Goal: Task Accomplishment & Management: Manage account settings

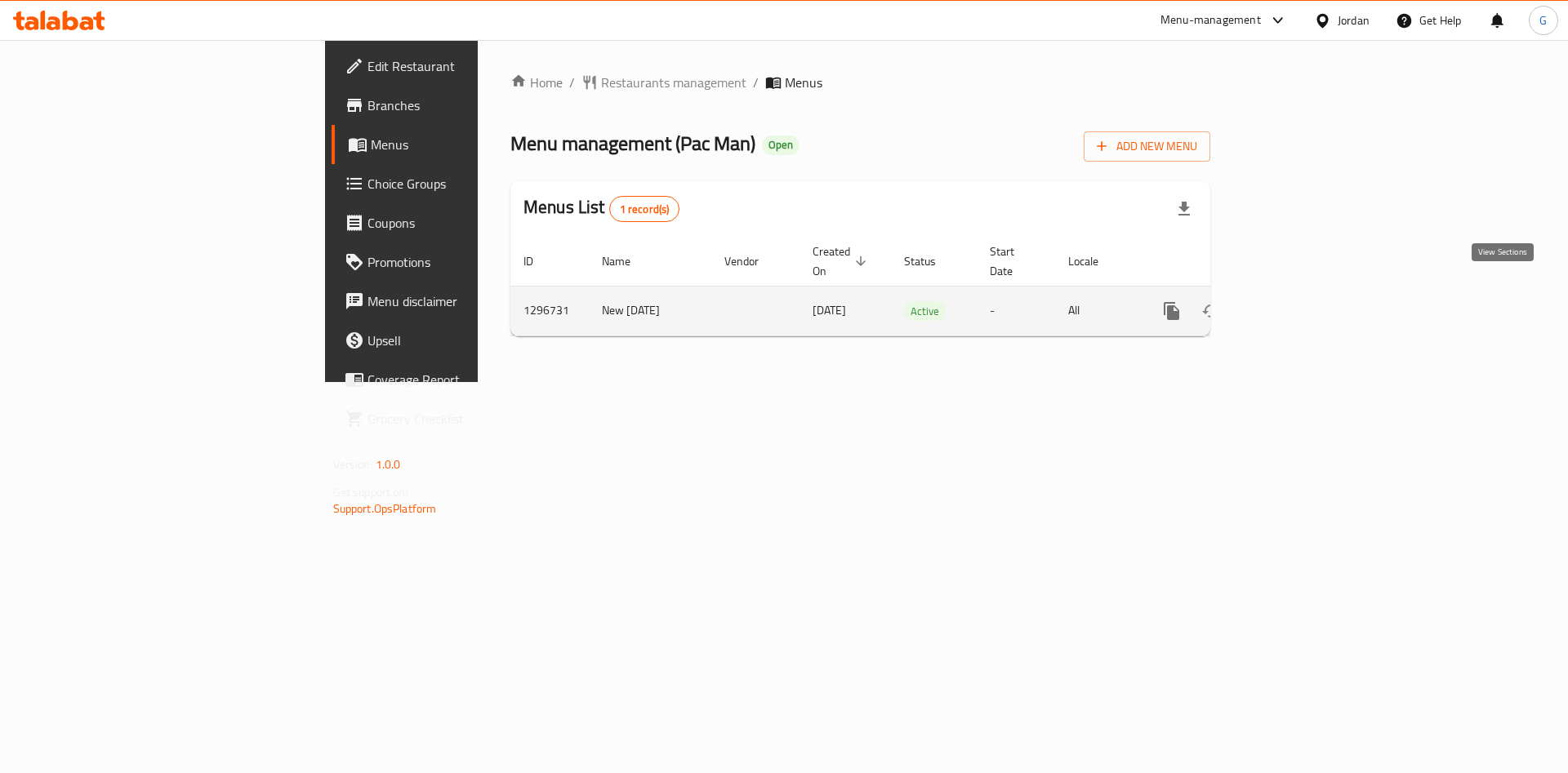
click at [1297, 304] on icon "enhanced table" at bounding box center [1289, 311] width 15 height 15
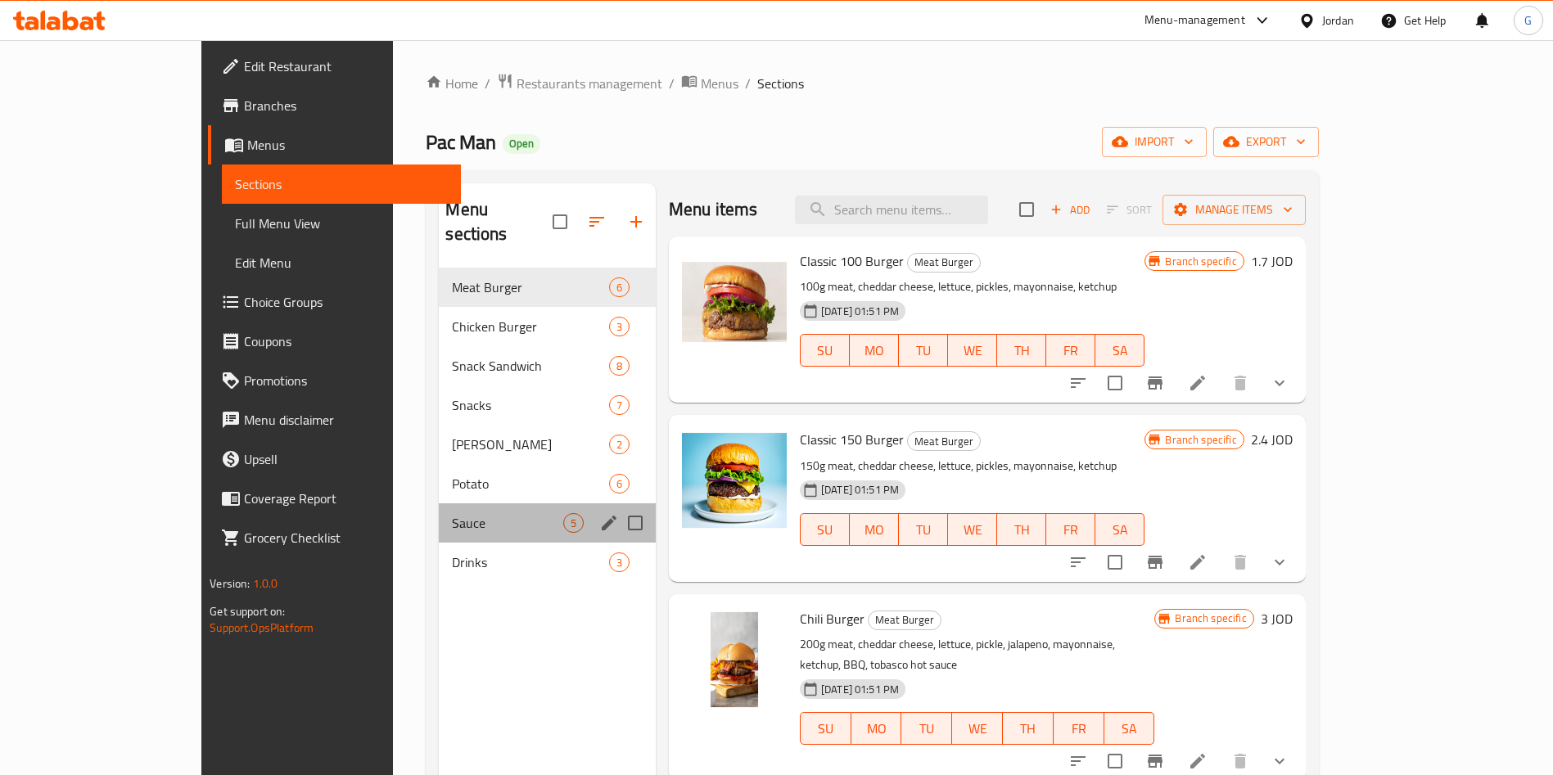
click at [439, 517] on div "Sauce 5" at bounding box center [547, 523] width 217 height 39
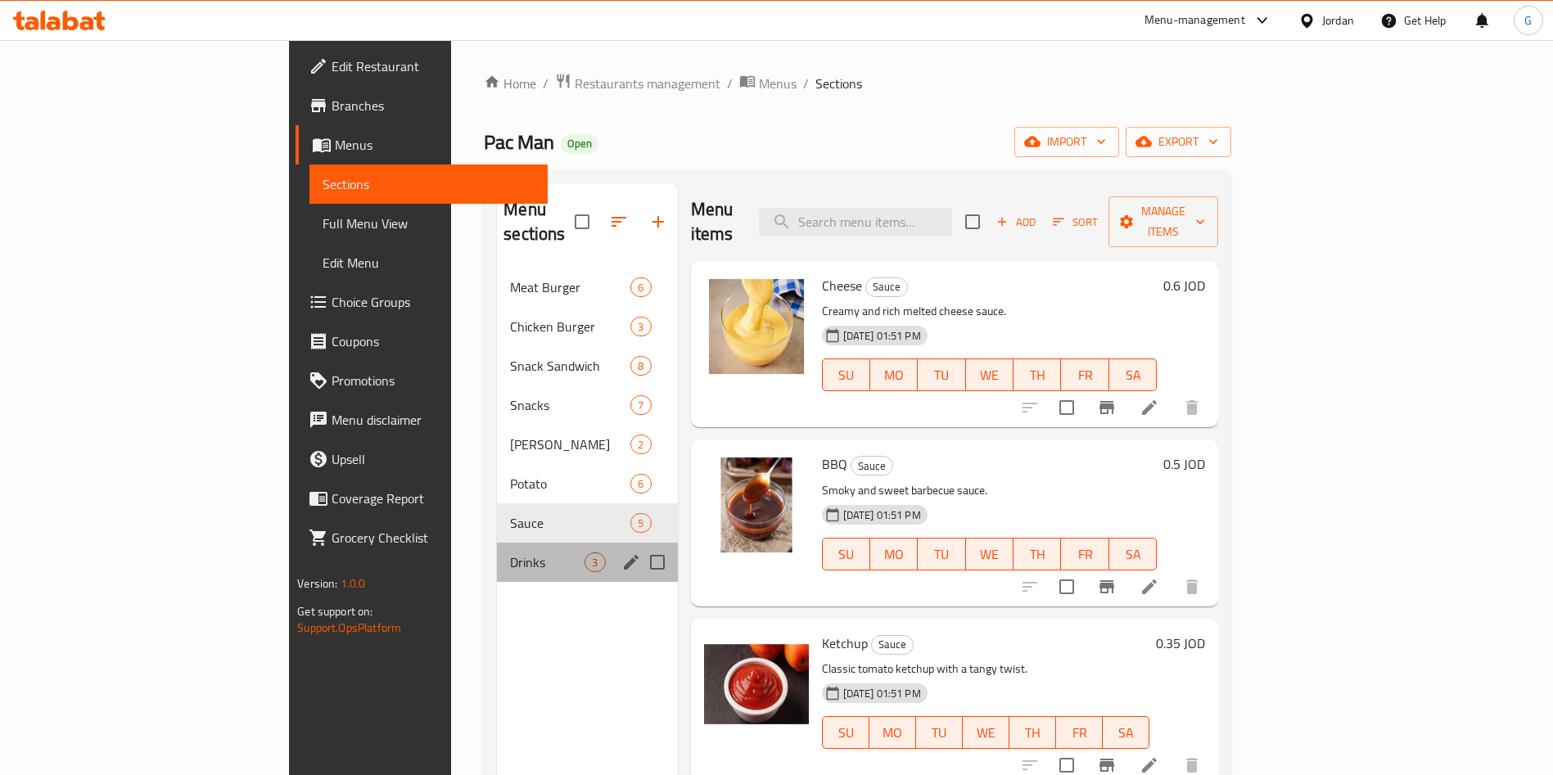
click at [497, 543] on div "Drinks 3" at bounding box center [587, 562] width 180 height 39
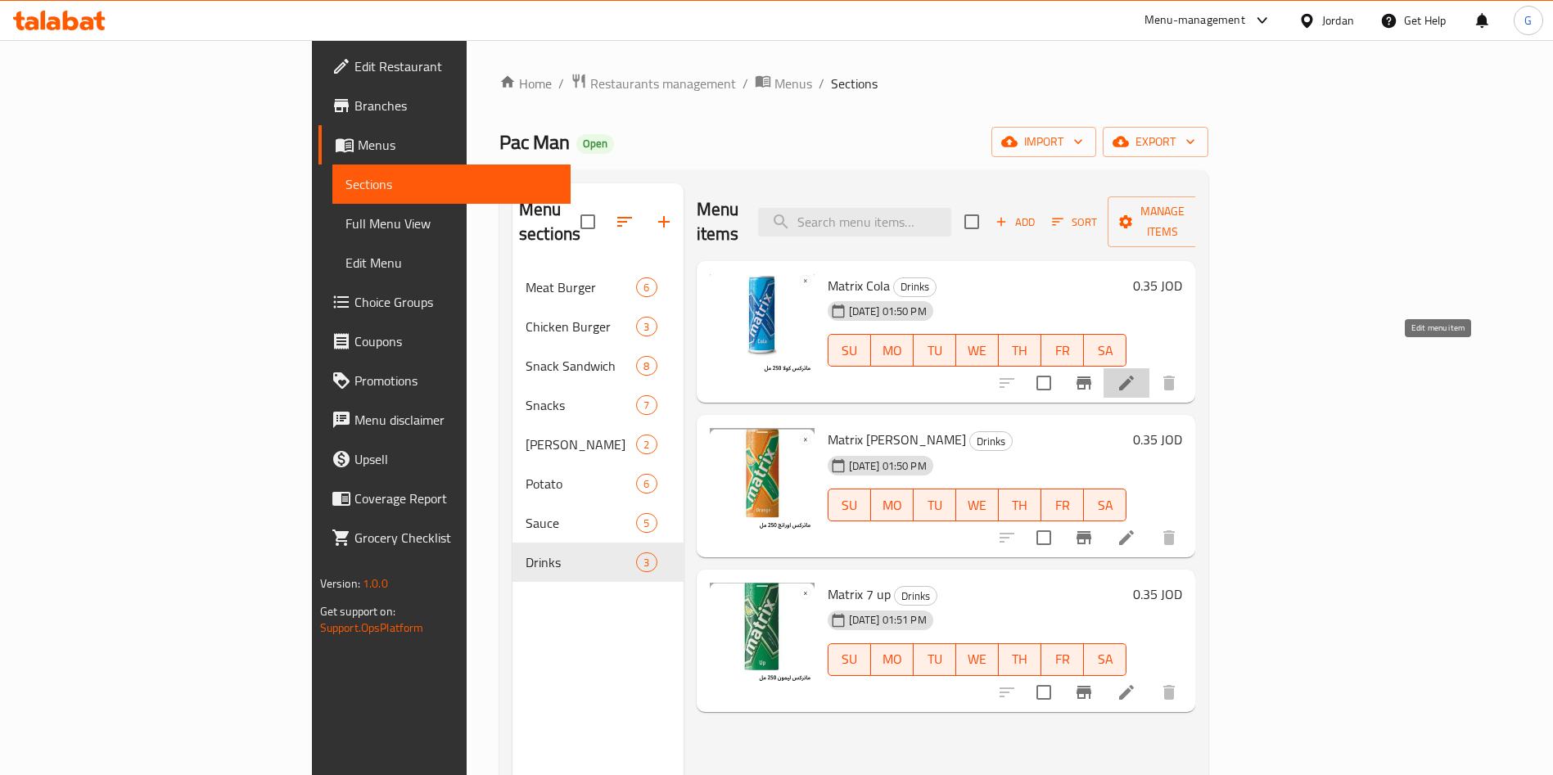
click at [1136, 373] on icon at bounding box center [1127, 383] width 20 height 20
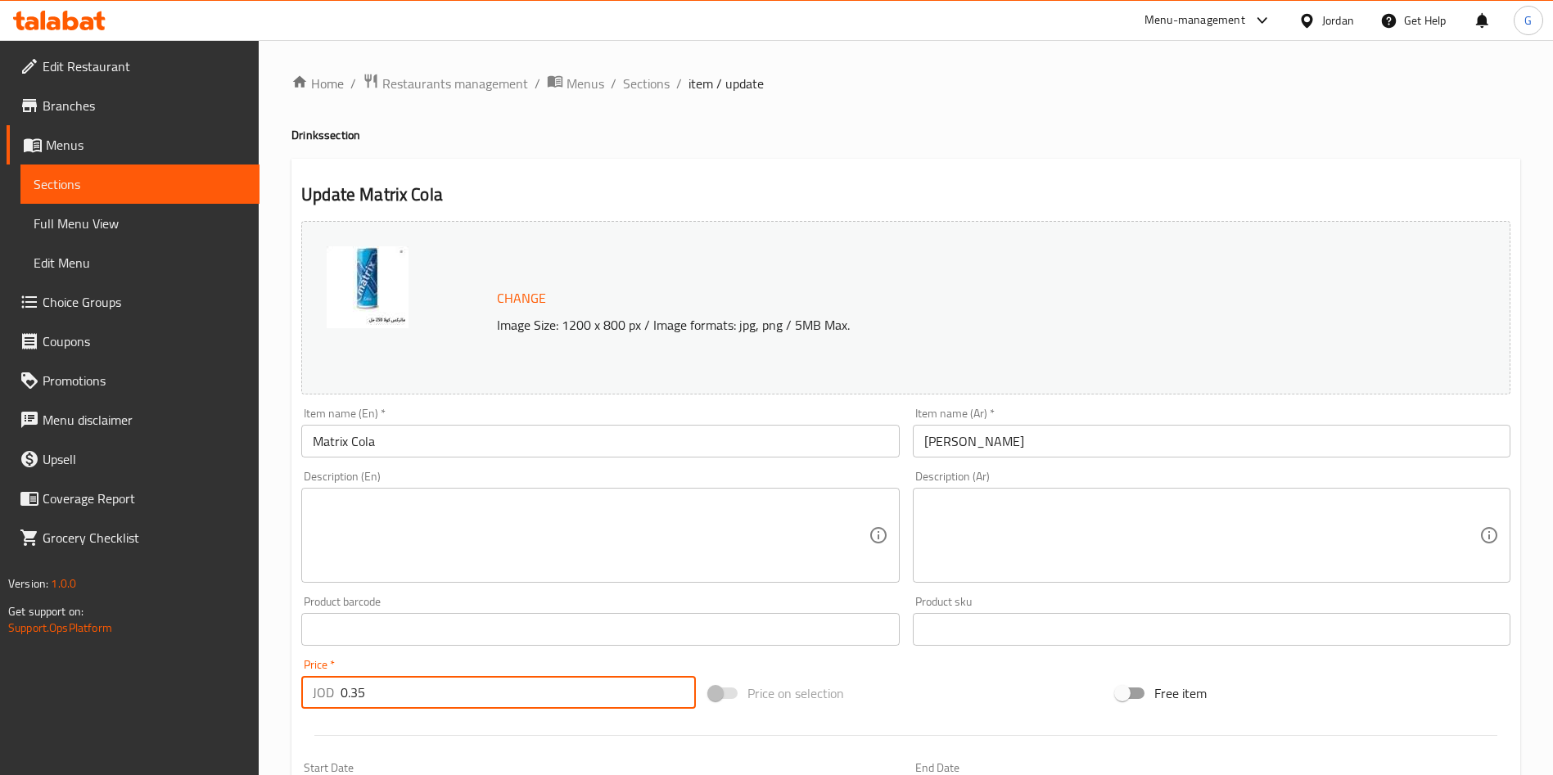
click at [421, 697] on input "0.35" at bounding box center [518, 692] width 355 height 33
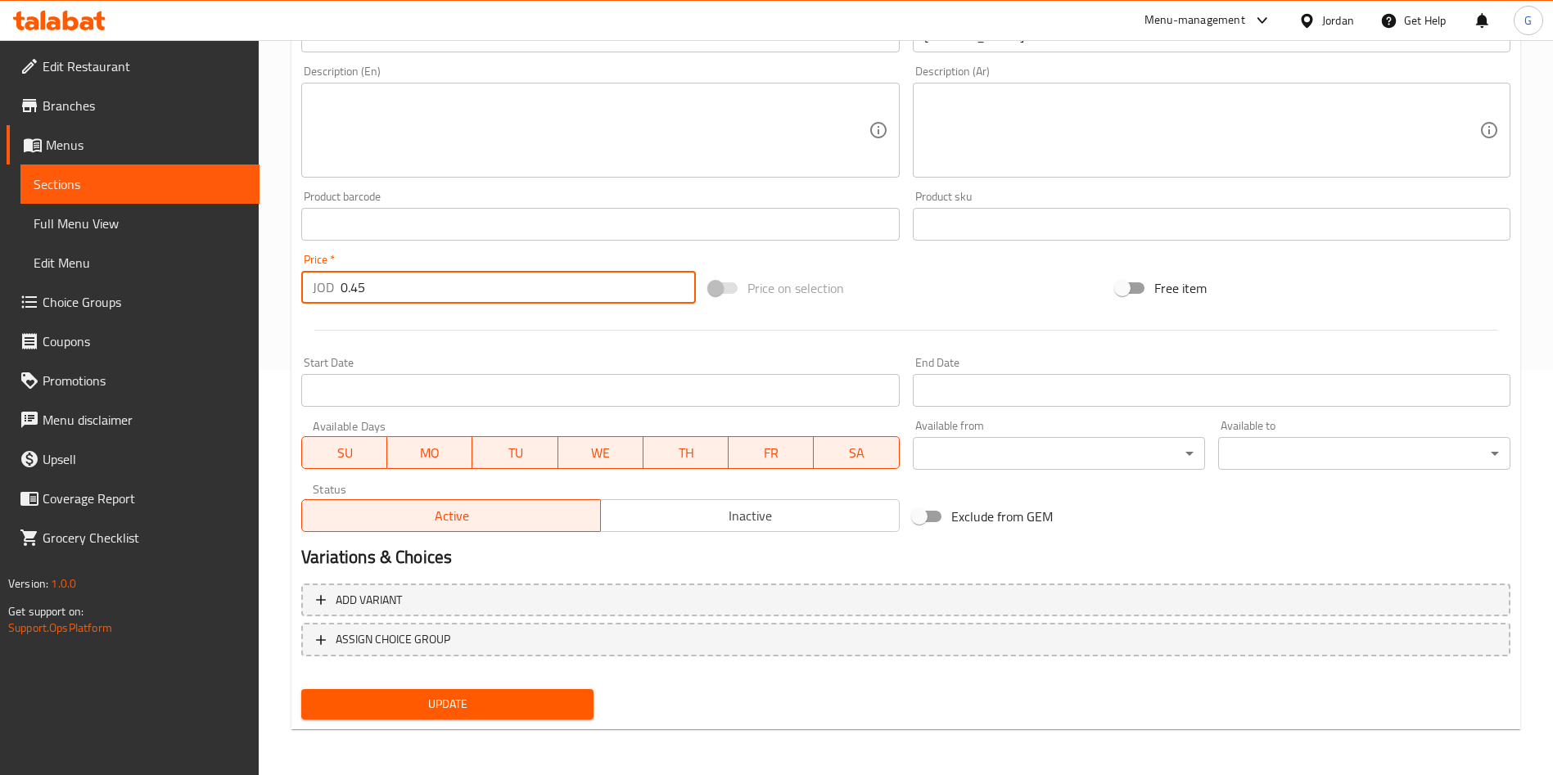
type input "0.45"
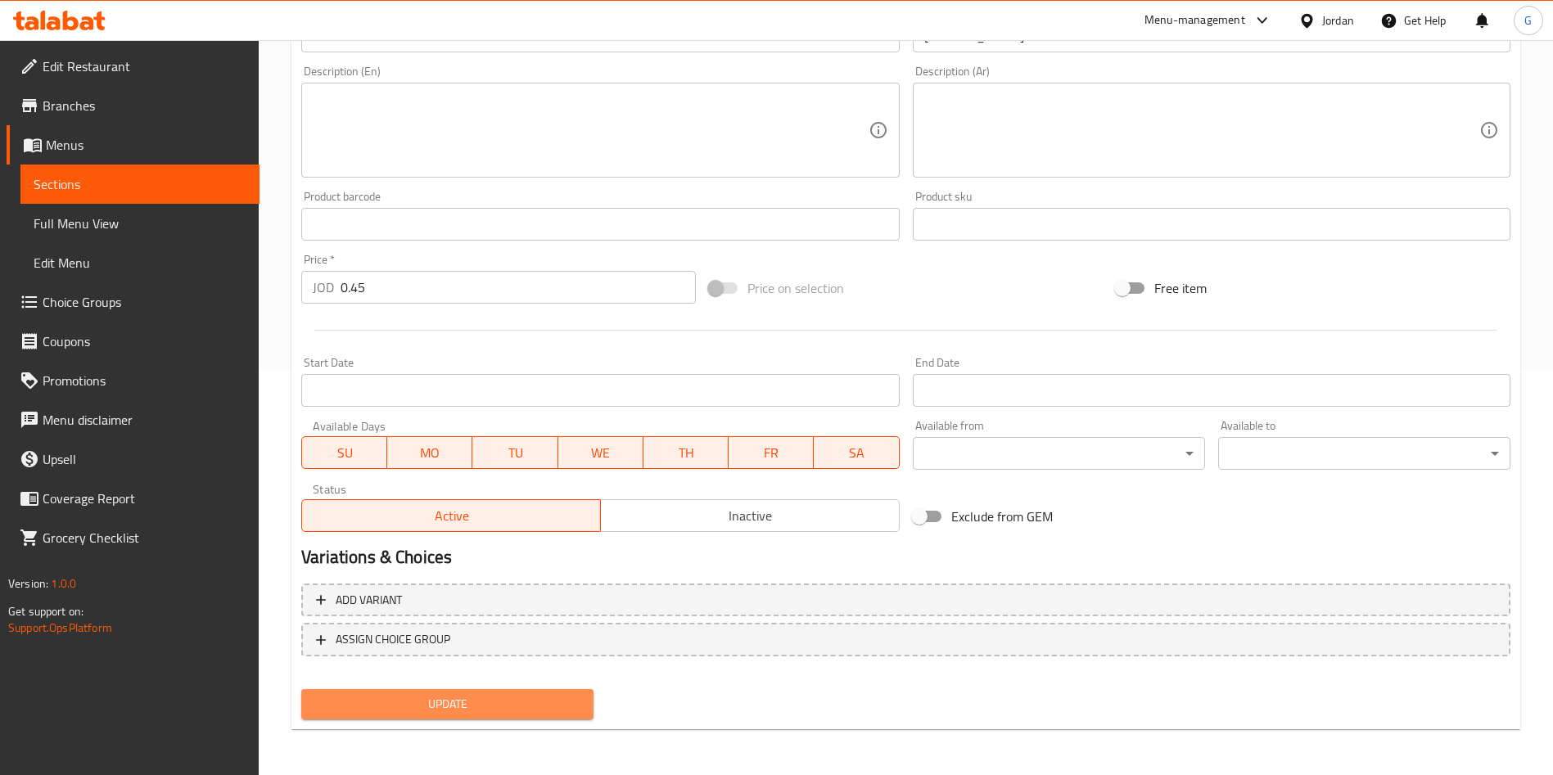
click at [558, 701] on span "Update" at bounding box center [447, 704] width 266 height 20
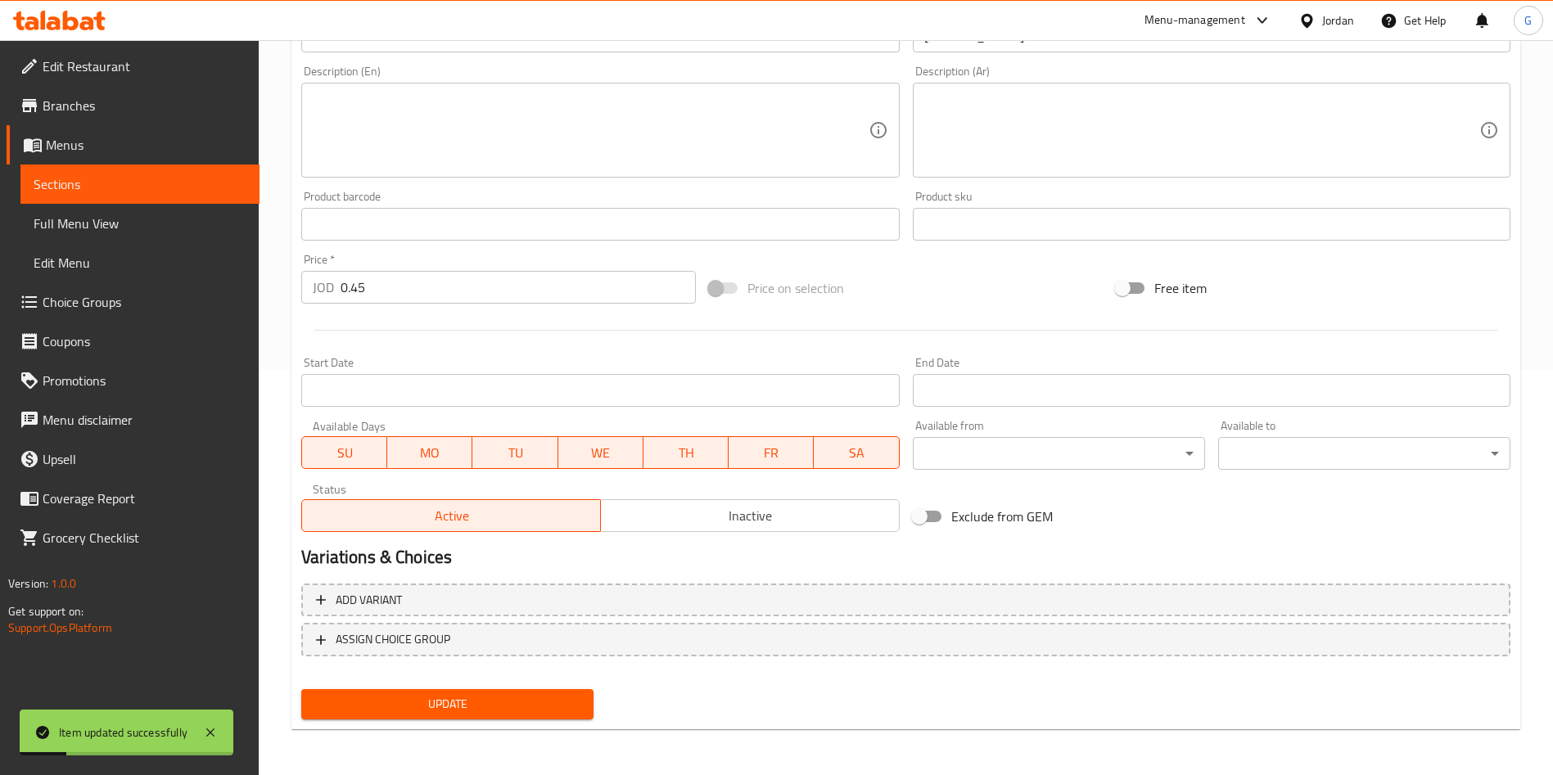
scroll to position [0, 0]
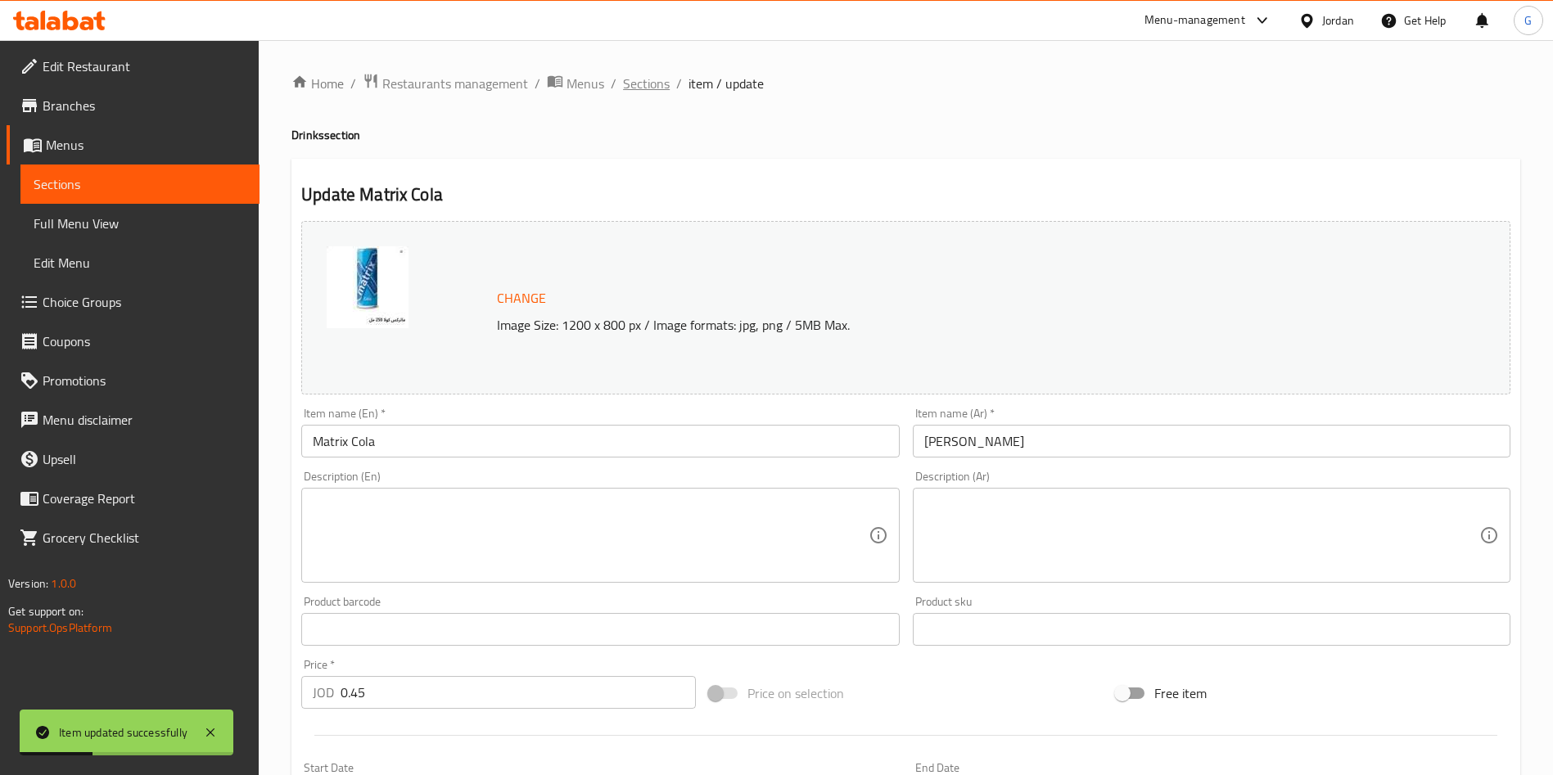
click at [647, 78] on span "Sections" at bounding box center [646, 84] width 47 height 20
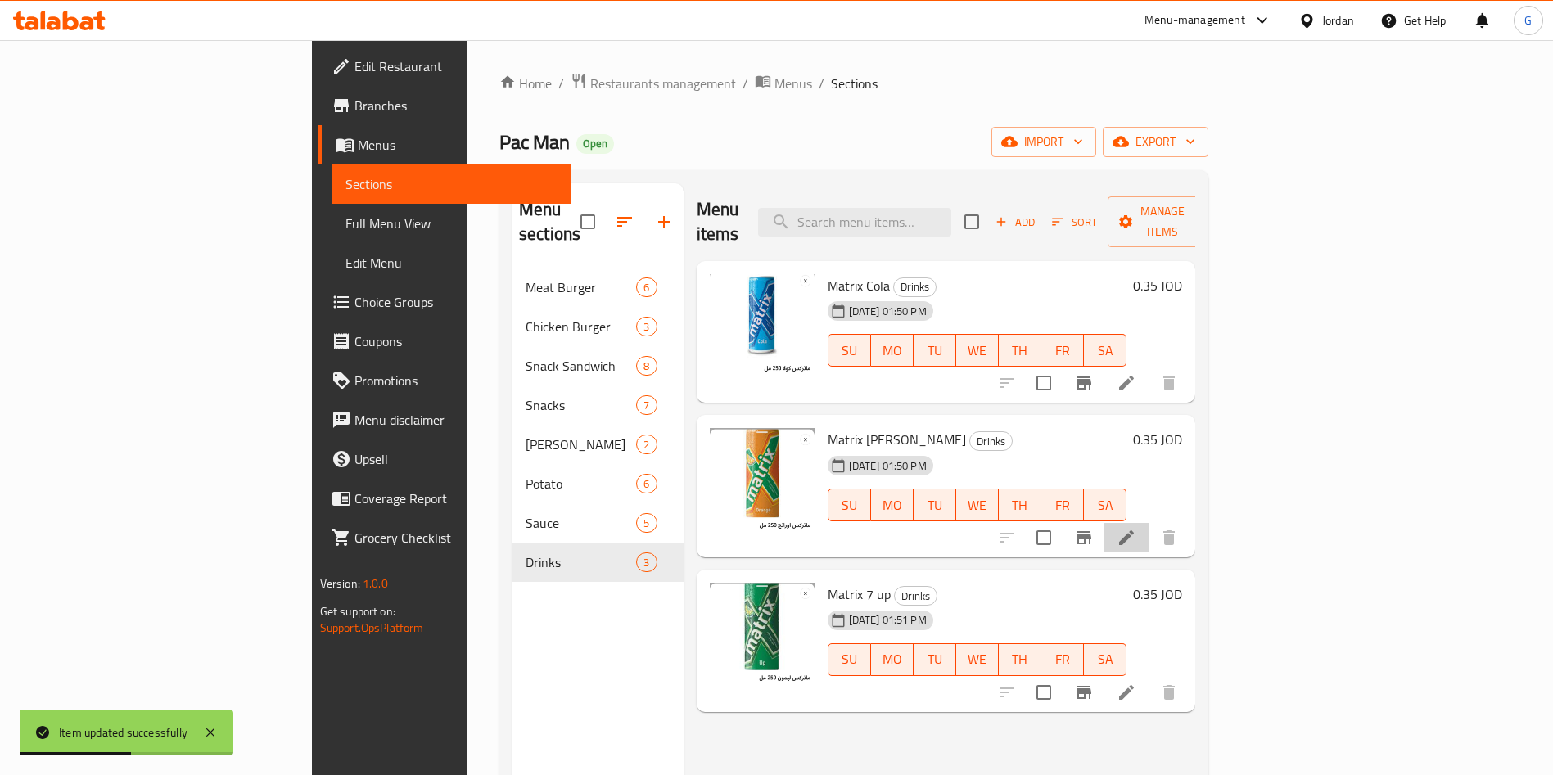
click at [1150, 523] on li at bounding box center [1127, 537] width 46 height 29
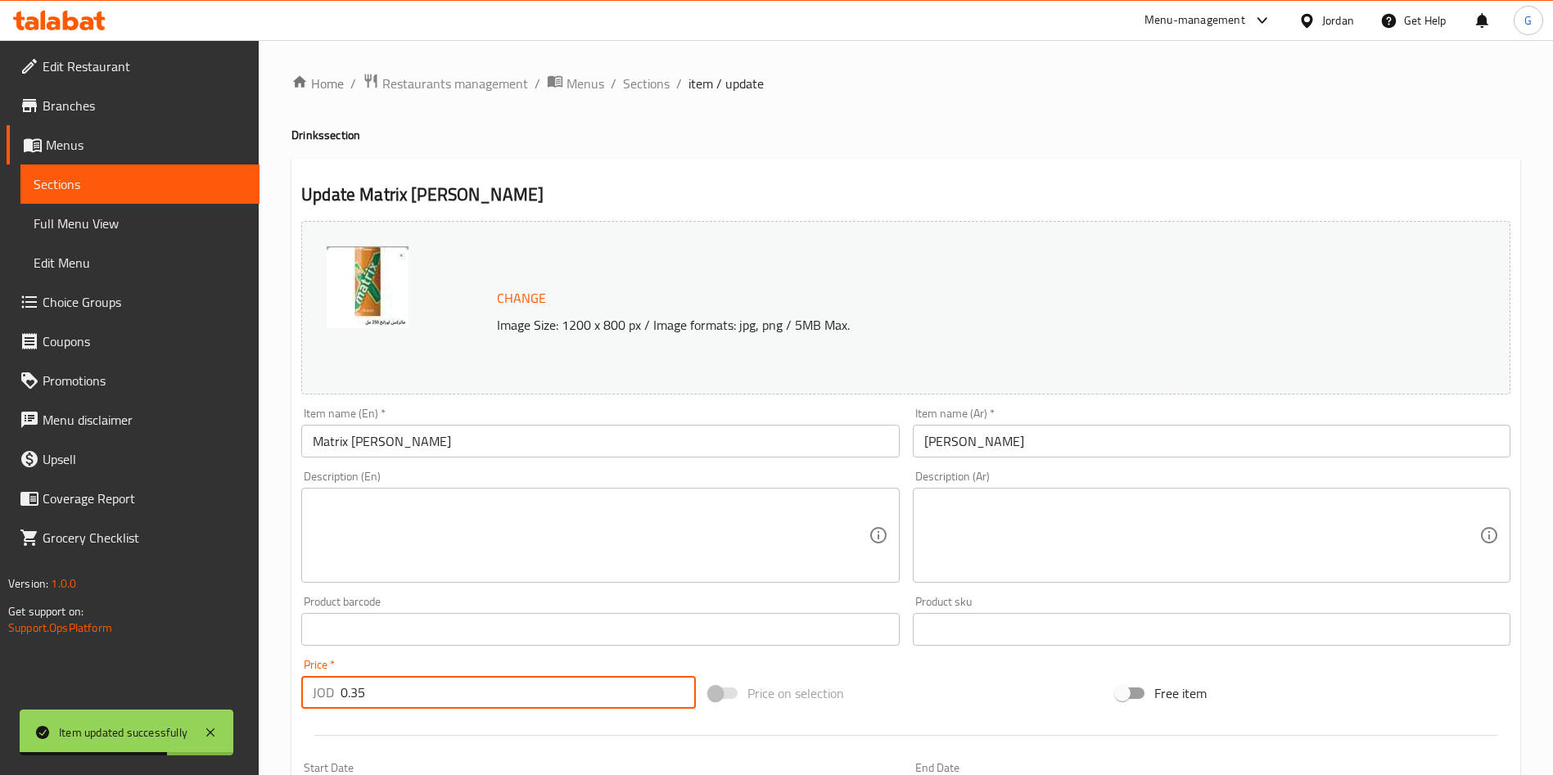
click at [465, 690] on input "0.35" at bounding box center [518, 692] width 355 height 33
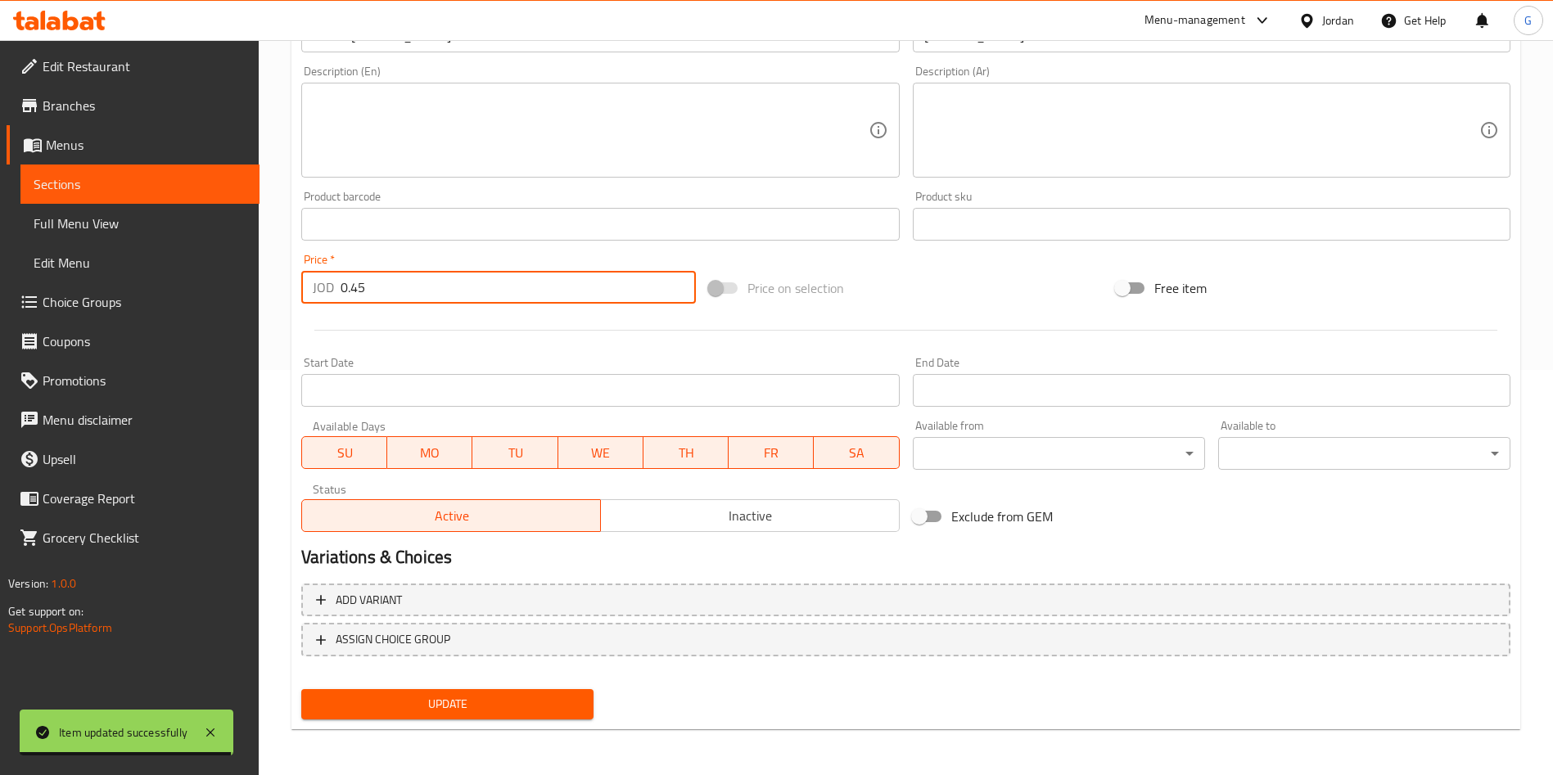
type input "0.45"
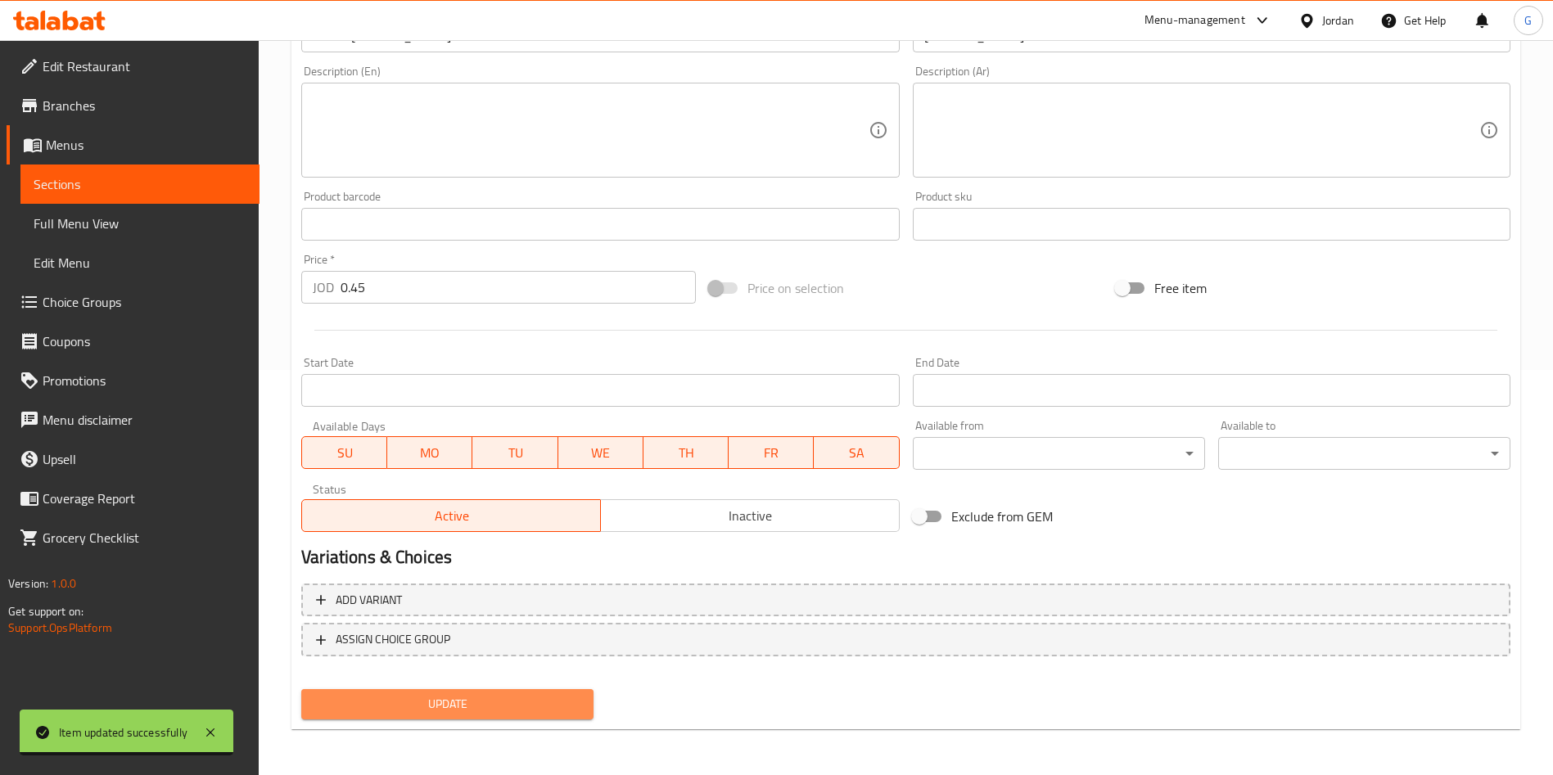
click at [549, 692] on button "Update" at bounding box center [447, 704] width 292 height 30
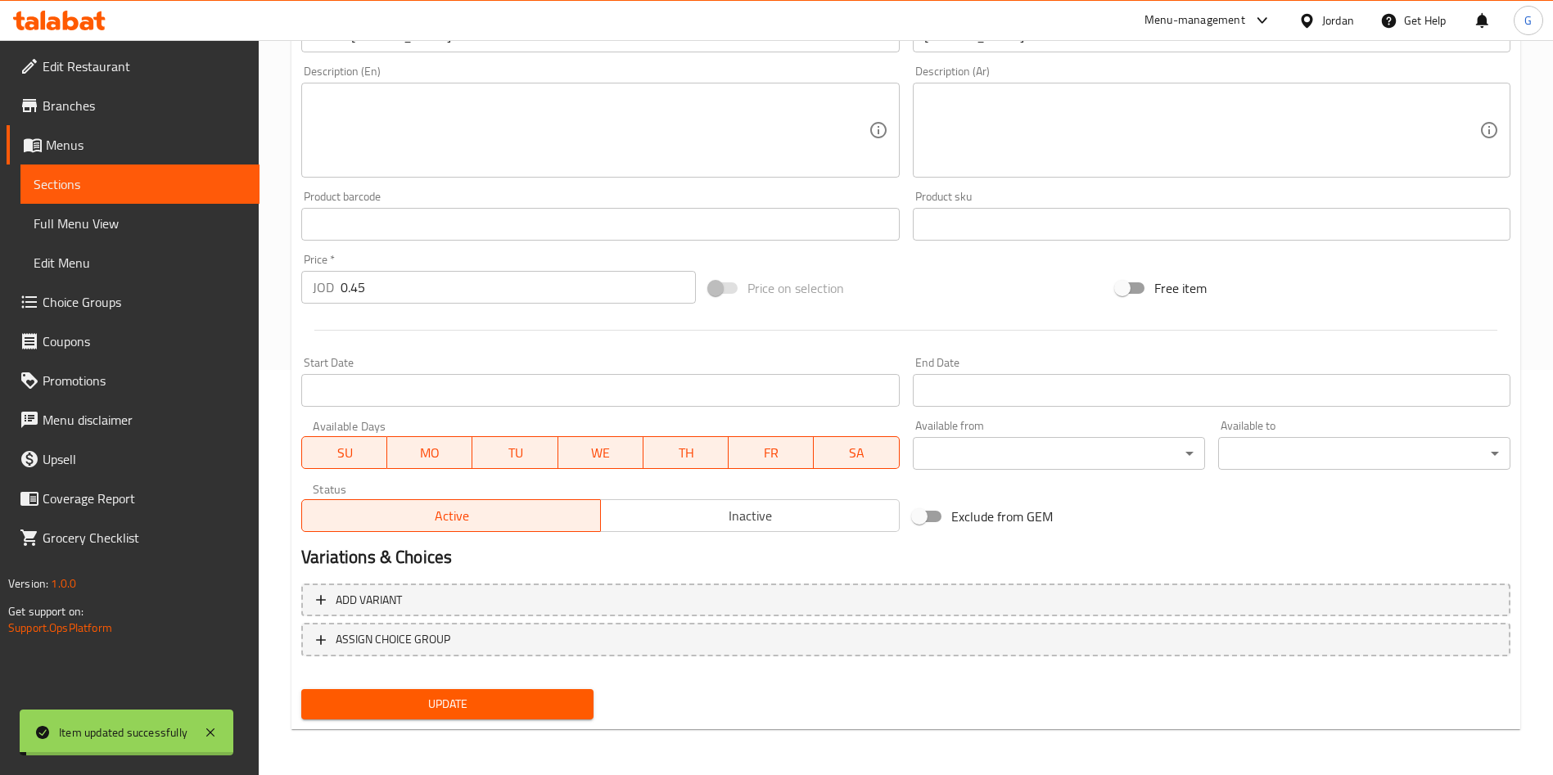
scroll to position [0, 0]
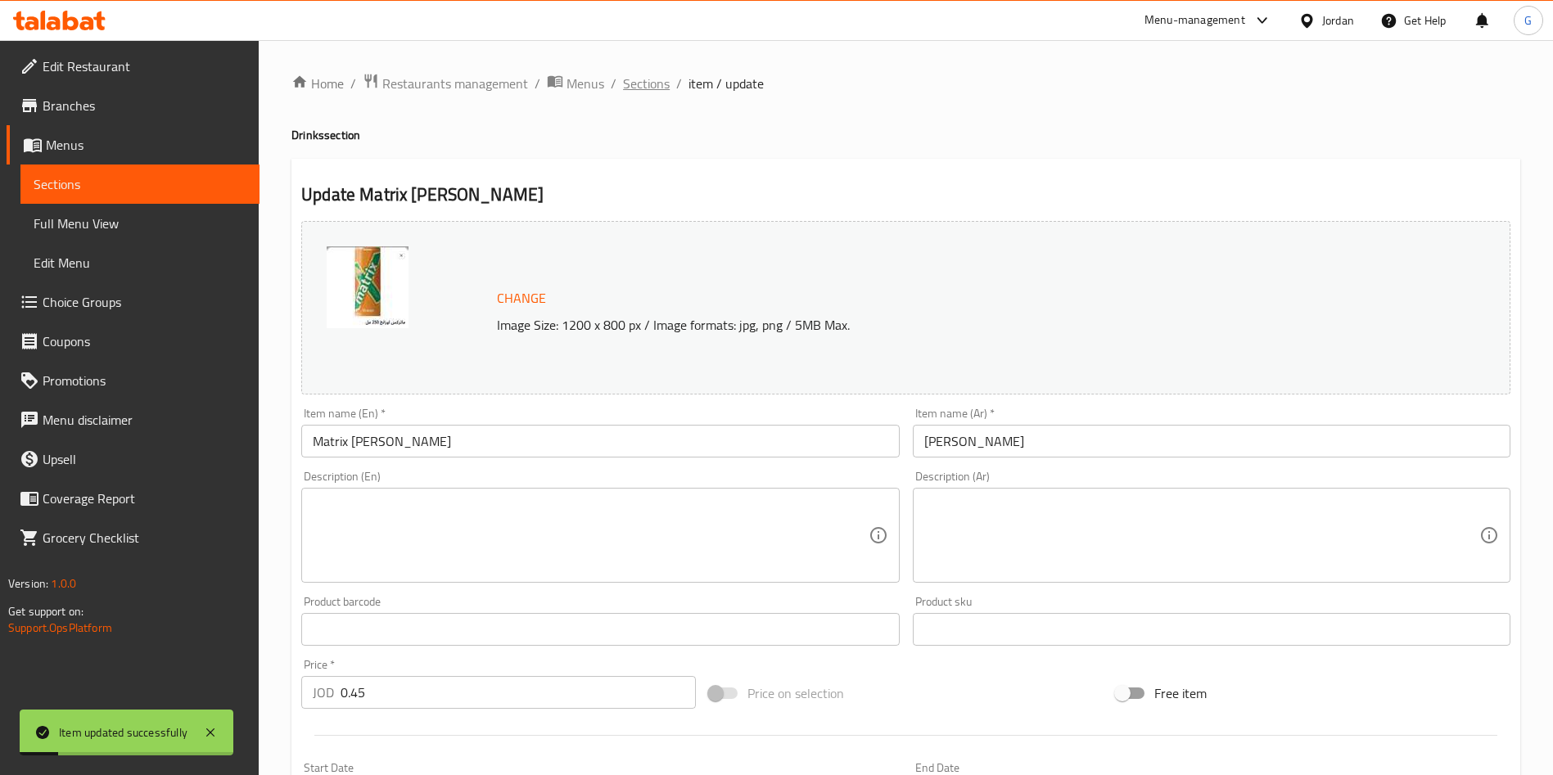
click at [653, 88] on div "Home / Restaurants management / Menus / Sections / item / update Drinks section…" at bounding box center [905, 610] width 1229 height 1075
click at [653, 88] on span "Sections" at bounding box center [646, 84] width 47 height 20
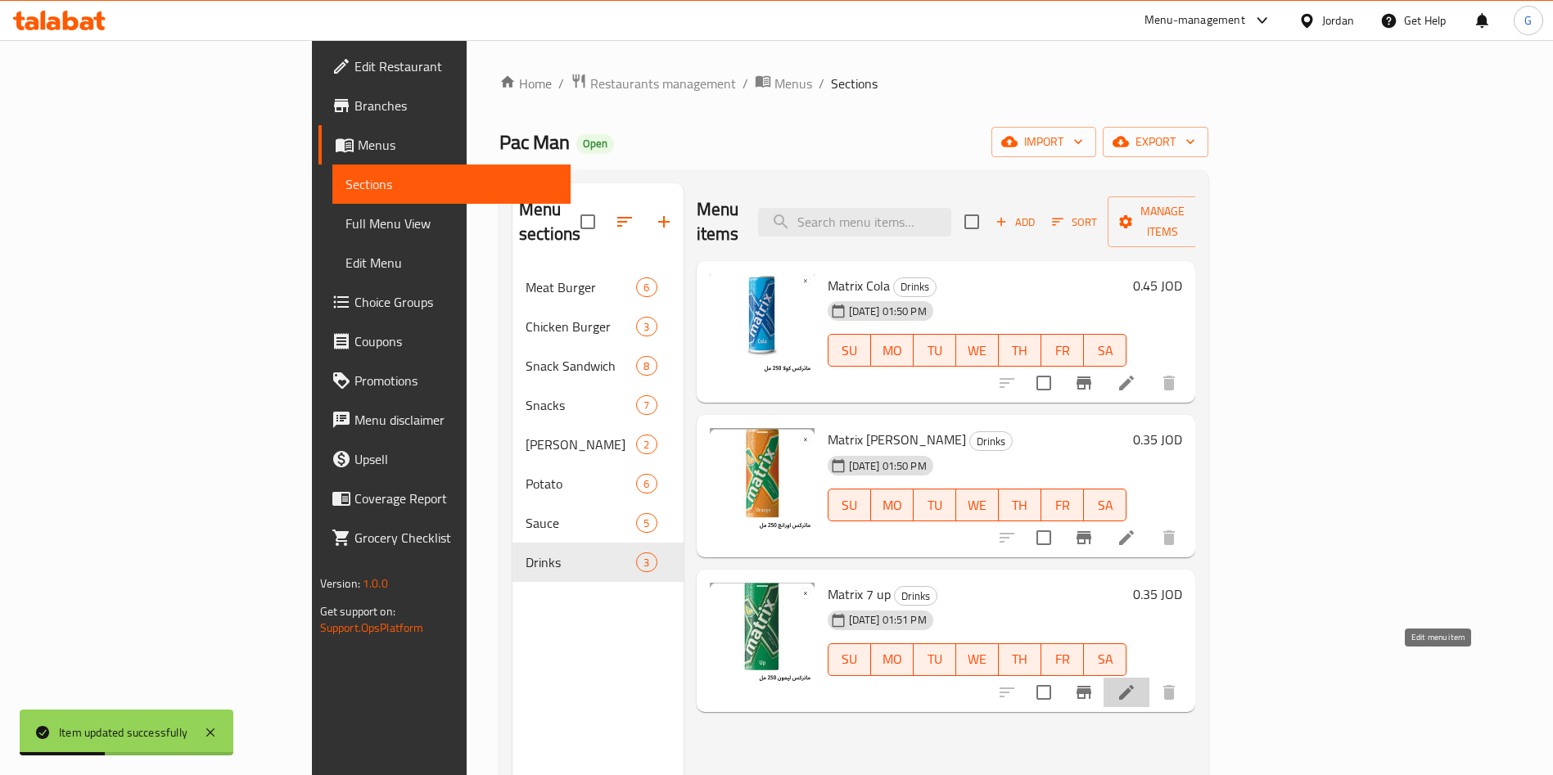
click at [1136, 683] on icon at bounding box center [1127, 693] width 20 height 20
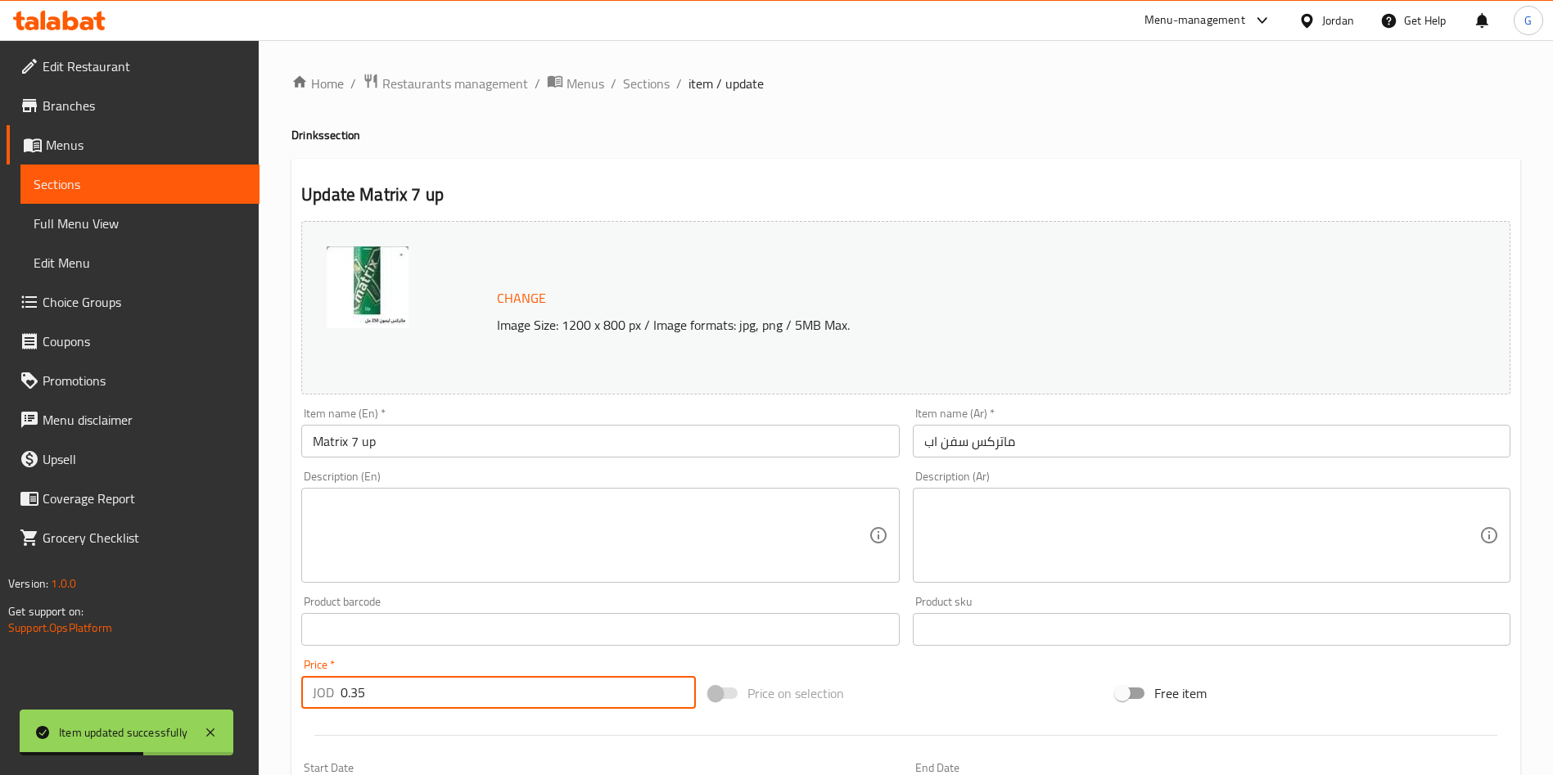
click at [418, 701] on input "0.35" at bounding box center [518, 692] width 355 height 33
type input "0.45"
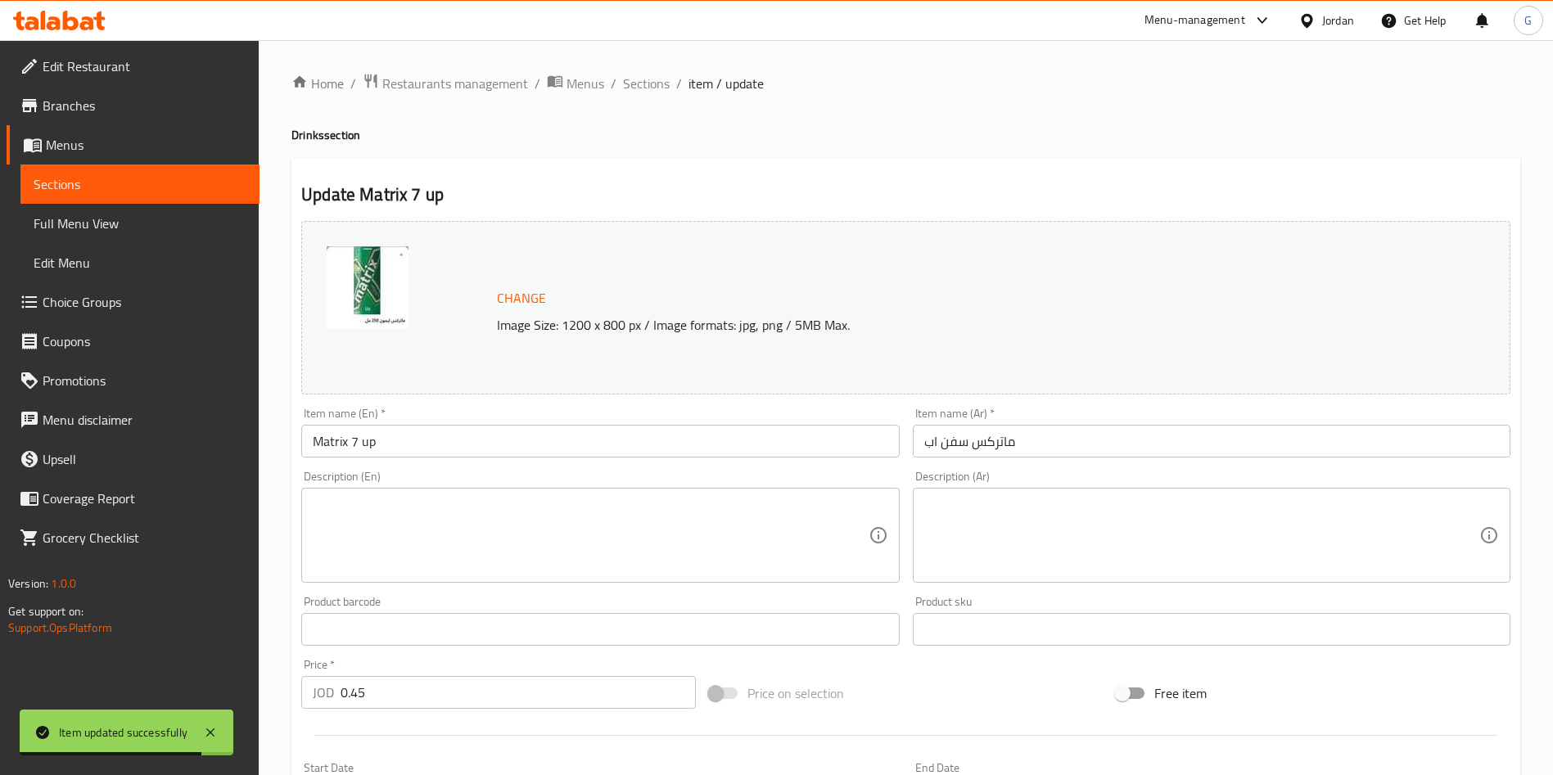
drag, startPoint x: 1547, startPoint y: 668, endPoint x: 1571, endPoint y: 670, distance: 24.6
click at [1553, 670] on html "Item updated successfully ​ Menu-management Jordan Get Help G Edit Restaurant B…" at bounding box center [776, 387] width 1553 height 775
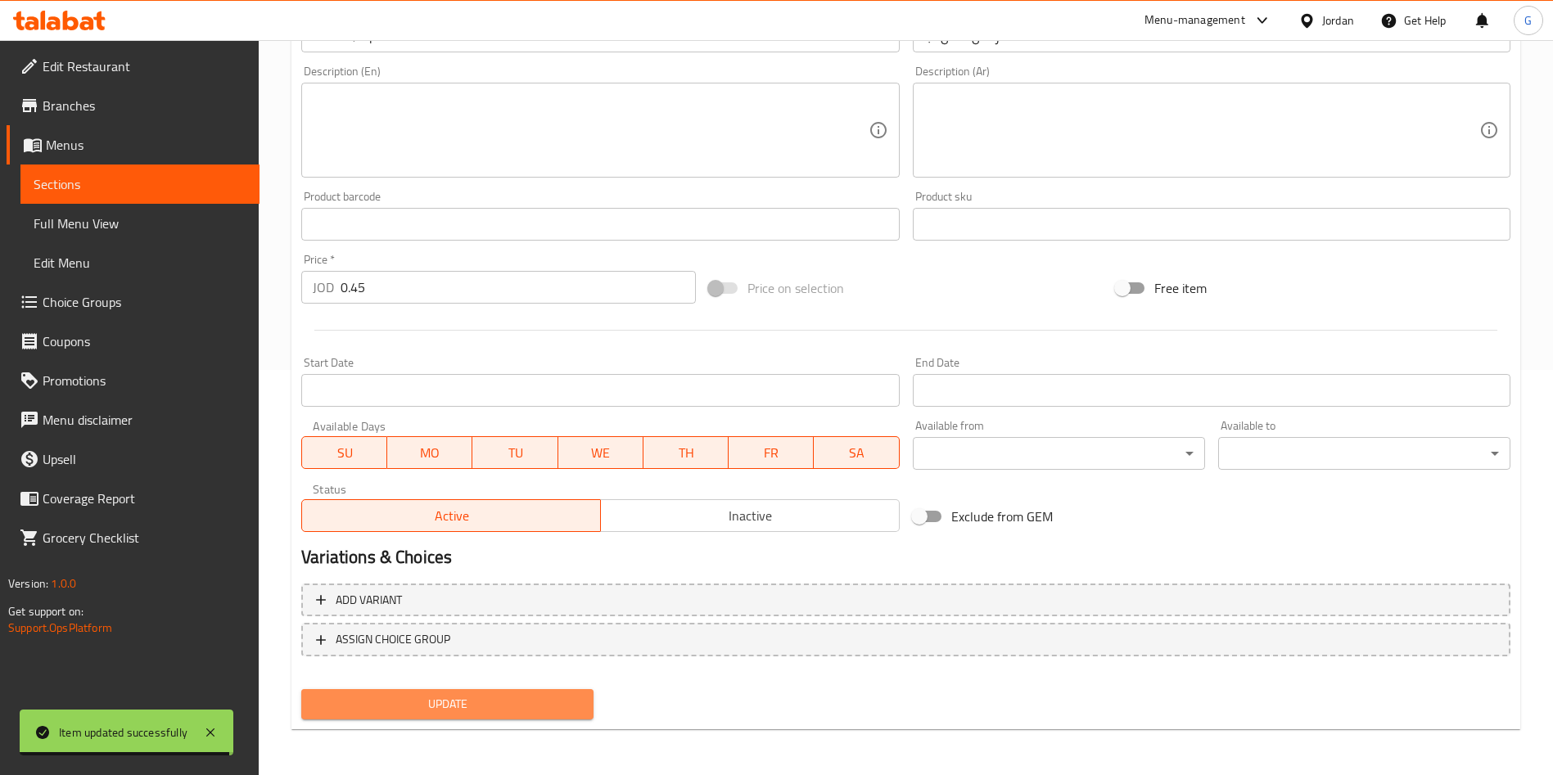
click at [557, 702] on span "Update" at bounding box center [447, 704] width 266 height 20
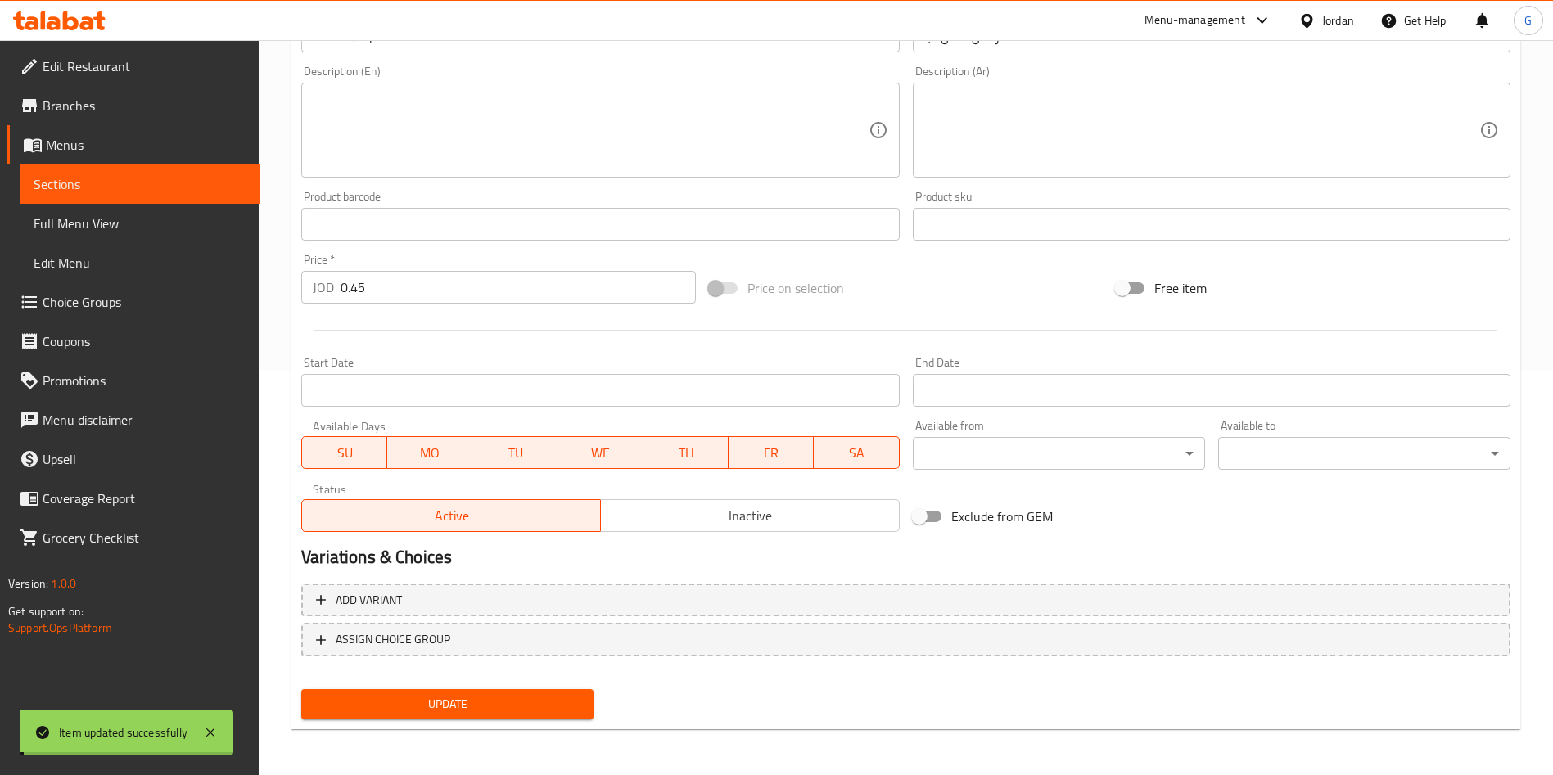
scroll to position [0, 0]
